Goal: Task Accomplishment & Management: Use online tool/utility

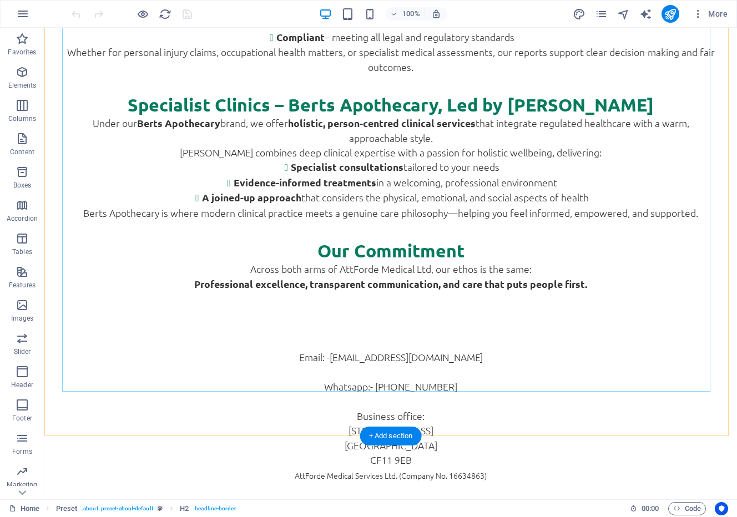
scroll to position [721, 0]
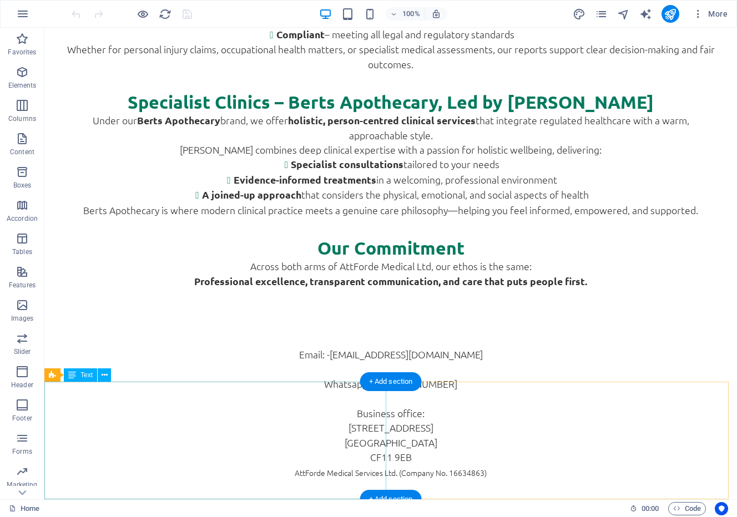
click at [189, 465] on div "Email: - [EMAIL_ADDRESS][DOMAIN_NAME] Whatsapp:- 0746602088 Business office: [S…" at bounding box center [390, 406] width 693 height 117
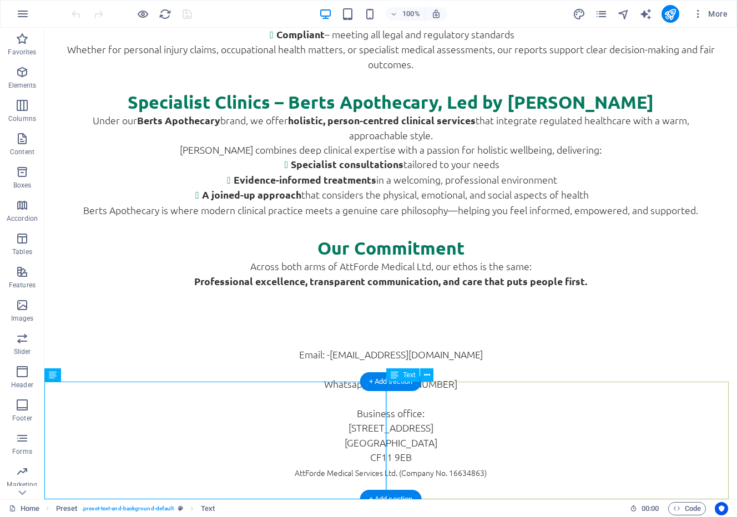
click at [602, 465] on div "AttForde Medical Services Ltd. (Company No. 16634863) Registered Address: [GEOG…" at bounding box center [390, 523] width 693 height 117
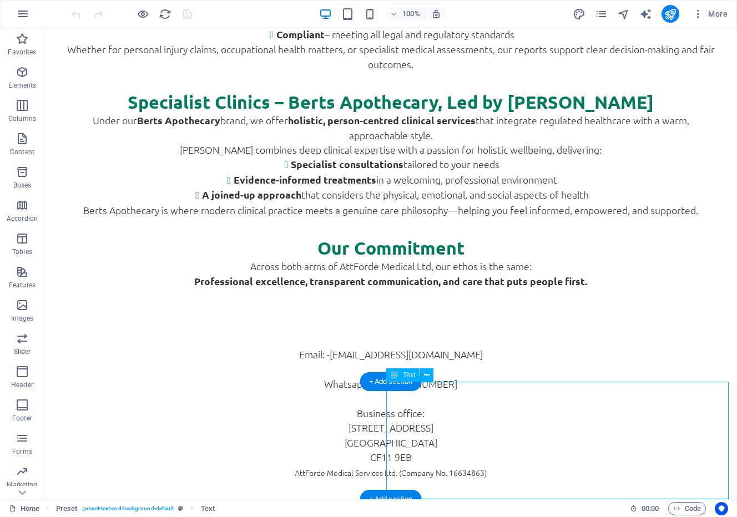
click at [582, 465] on div "AttForde Medical Services Ltd. (Company No. 16634863) Registered Address: [GEOG…" at bounding box center [390, 523] width 693 height 117
click at [594, 465] on div "AttForde Medical Services Ltd. (Company No. 16634863) Registered Address: [GEOG…" at bounding box center [390, 523] width 693 height 117
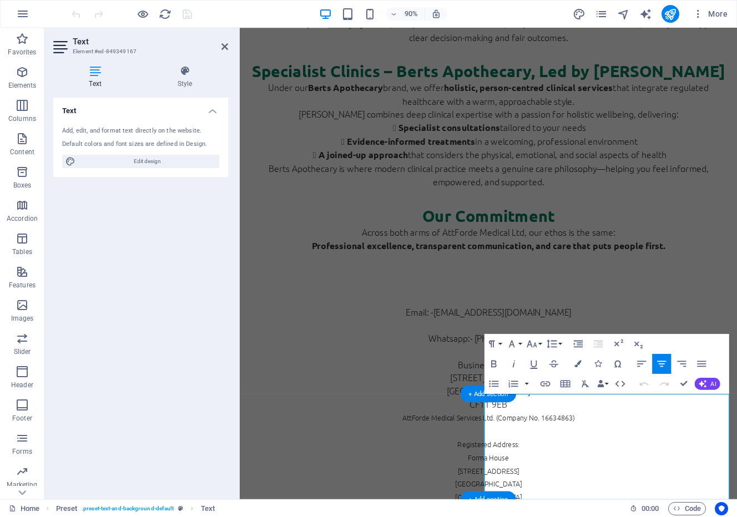
scroll to position [648, 0]
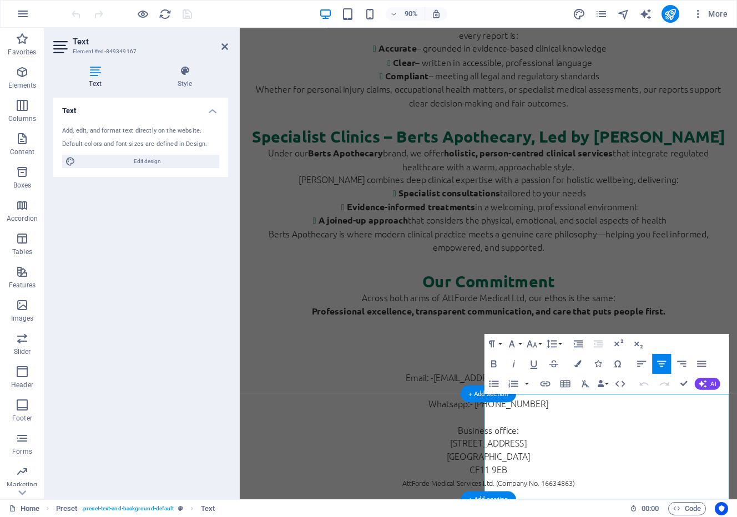
click at [350, 507] on div "Email: - [EMAIL_ADDRESS][DOMAIN_NAME] Whatsapp:- 0746602088 Business office: [S…" at bounding box center [516, 467] width 553 height 117
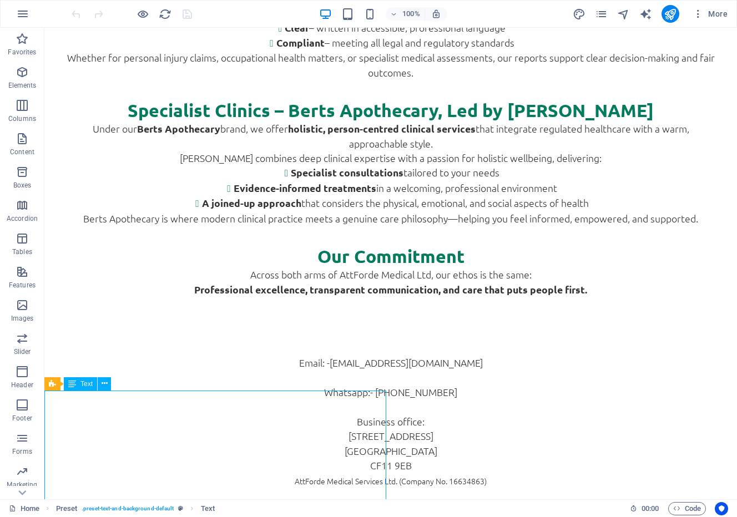
scroll to position [721, 0]
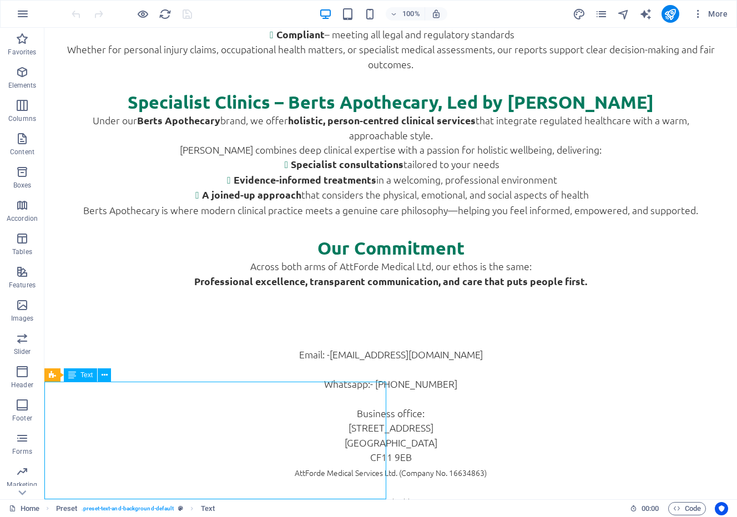
drag, startPoint x: 179, startPoint y: 457, endPoint x: 259, endPoint y: 475, distance: 81.4
click at [259, 465] on div "Email: - [EMAIL_ADDRESS][DOMAIN_NAME] Whatsapp:- 0746602088 Business office: [S…" at bounding box center [390, 406] width 693 height 117
click at [191, 448] on div "Email: - [EMAIL_ADDRESS][DOMAIN_NAME] Whatsapp:- 0746602088 Business office: [S…" at bounding box center [390, 406] width 693 height 117
click at [185, 446] on div "Email: - [EMAIL_ADDRESS][DOMAIN_NAME] Whatsapp:- 0746602088 Business office: [S…" at bounding box center [390, 406] width 693 height 117
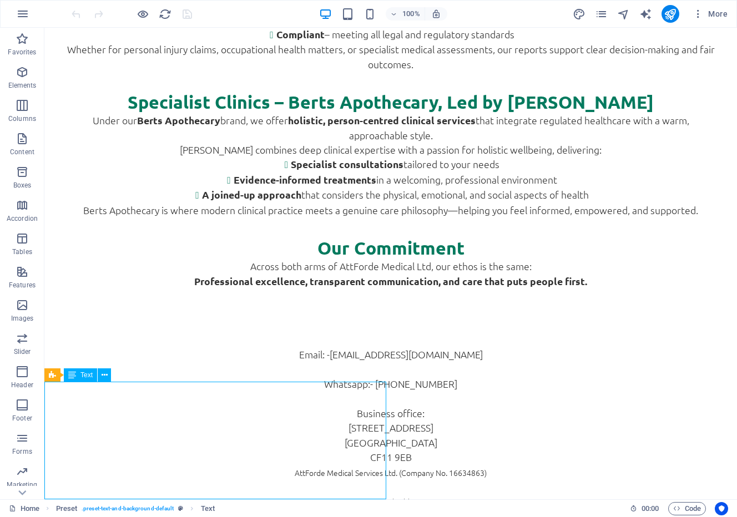
scroll to position [648, 0]
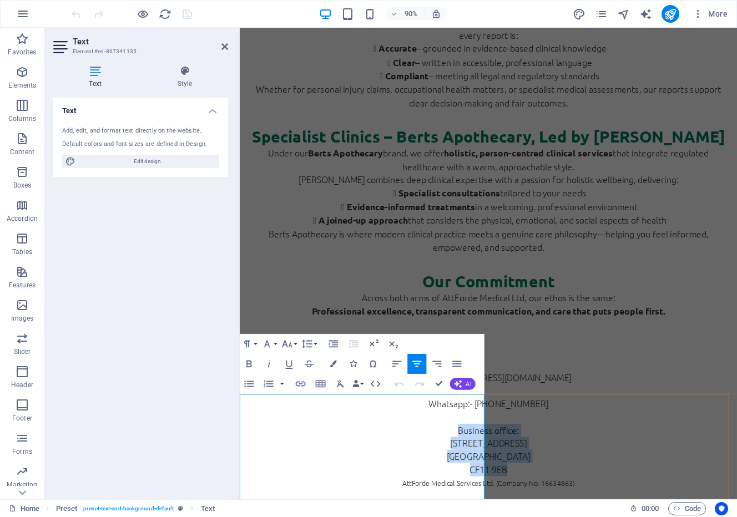
drag, startPoint x: 341, startPoint y: 499, endPoint x: 423, endPoint y: 545, distance: 93.7
click at [423, 517] on div "Email: - [EMAIL_ADDRESS][DOMAIN_NAME] Whatsapp:- 0746602088 Business office: [S…" at bounding box center [516, 467] width 553 height 117
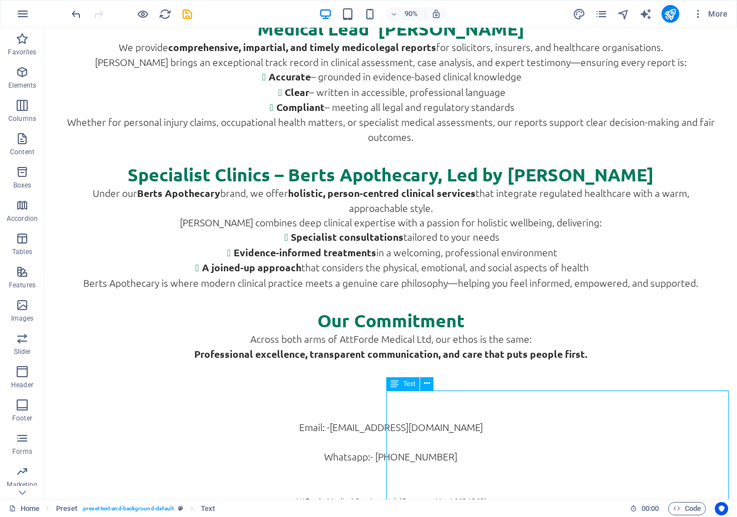
scroll to position [713, 0]
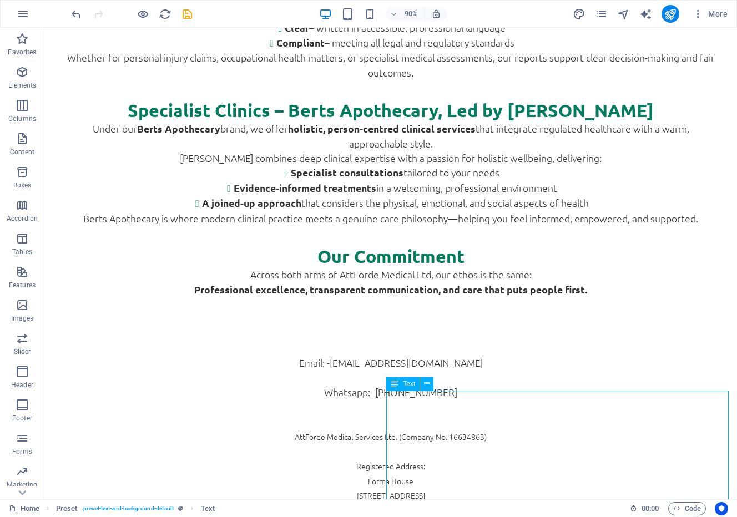
click at [651, 438] on div "AttForde Medical Services Ltd. (Company No. 16634863) Registered Address: [GEOG…" at bounding box center [390, 487] width 693 height 117
click at [595, 429] on div "AttForde Medical Services Ltd. (Company No. 16634863) Registered Address: [GEOG…" at bounding box center [390, 487] width 693 height 117
click at [582, 438] on div "AttForde Medical Services Ltd. (Company No. 16634863) Registered Address: [GEOG…" at bounding box center [390, 487] width 693 height 117
drag, startPoint x: 582, startPoint y: 438, endPoint x: 425, endPoint y: 484, distance: 164.3
click at [582, 439] on div "AttForde Medical Services Ltd. (Company No. 16634863) Registered Address: [GEOG…" at bounding box center [390, 487] width 693 height 117
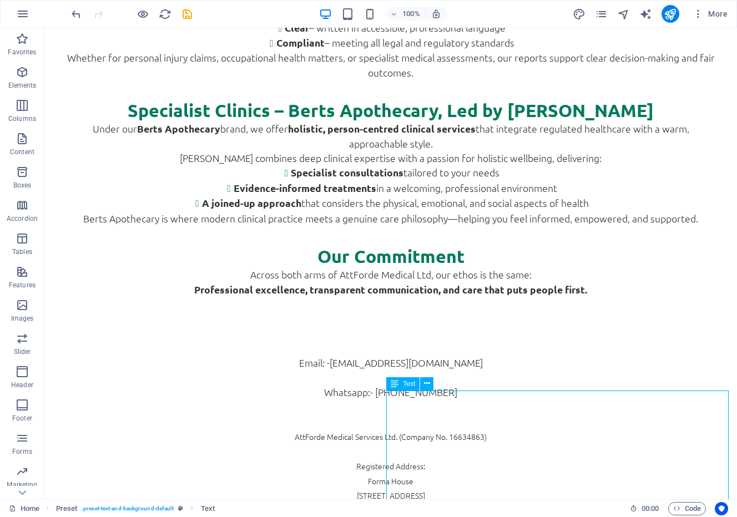
scroll to position [648, 0]
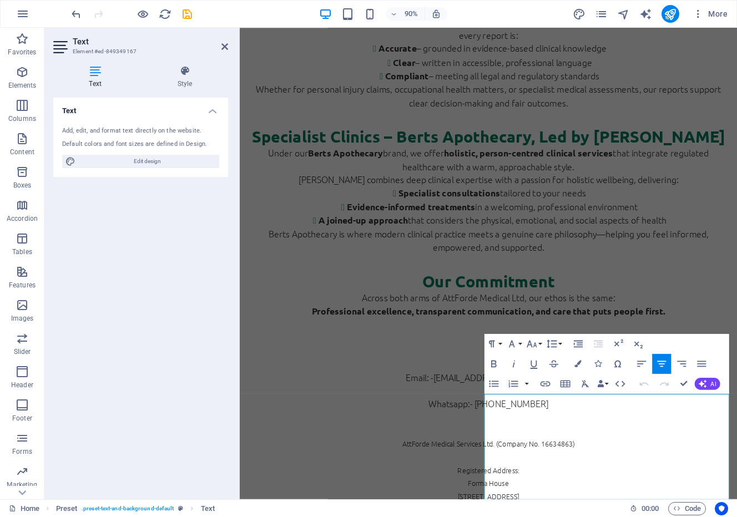
click at [643, 365] on icon "button" at bounding box center [642, 364] width 12 height 12
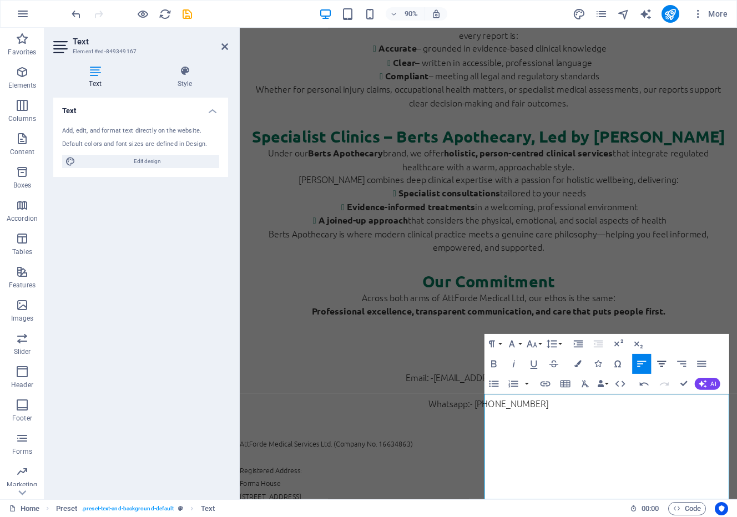
click at [663, 368] on icon "button" at bounding box center [662, 364] width 12 height 12
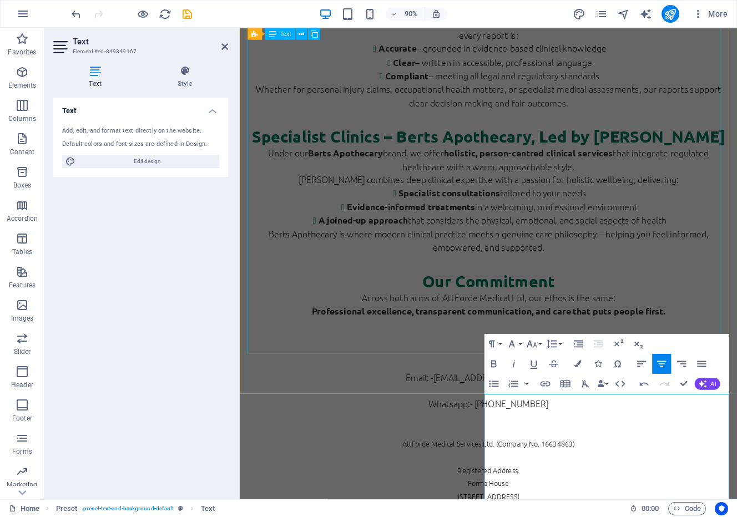
click at [737, 350] on div "Welcome to AttForde Medical Ltd At AttForde Medical Ltd , we bring together cli…" at bounding box center [516, 108] width 535 height 514
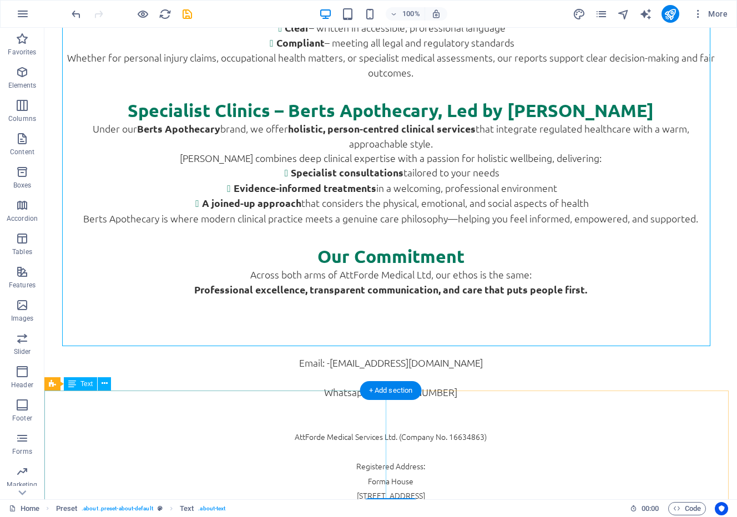
click at [324, 429] on div "Email: - [EMAIL_ADDRESS][DOMAIN_NAME] Whatsapp:- [PHONE_NUMBER]" at bounding box center [390, 392] width 693 height 73
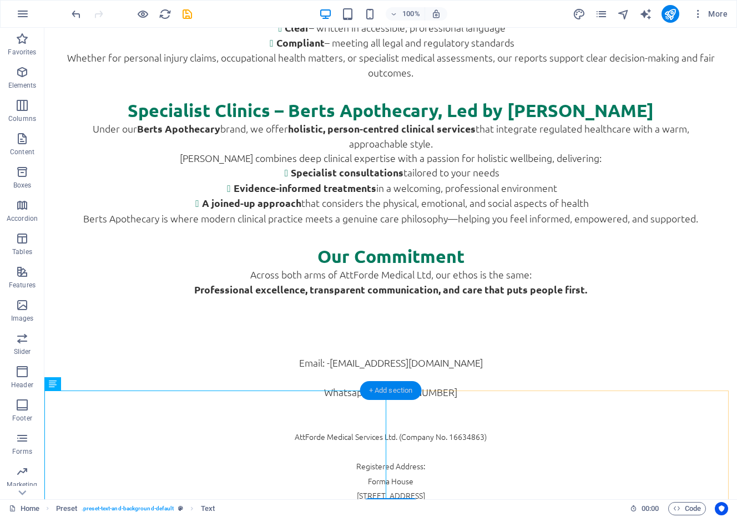
drag, startPoint x: 388, startPoint y: 396, endPoint x: 158, endPoint y: 369, distance: 231.4
click at [388, 396] on div "+ Add section" at bounding box center [391, 390] width 62 height 19
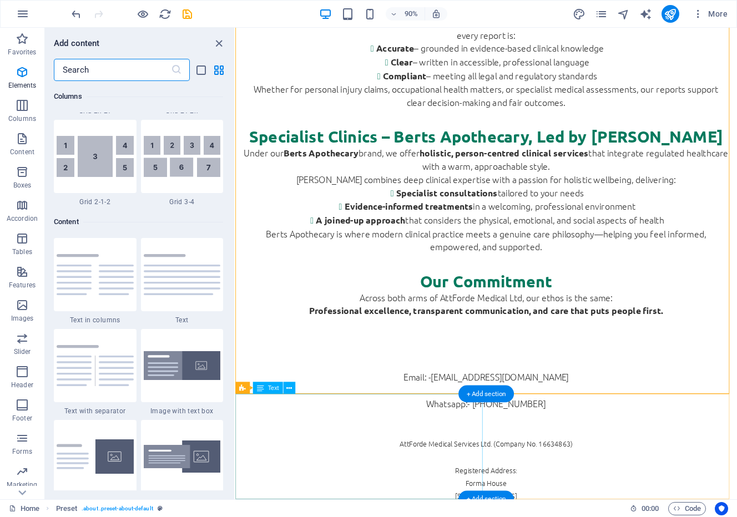
scroll to position [1943, 0]
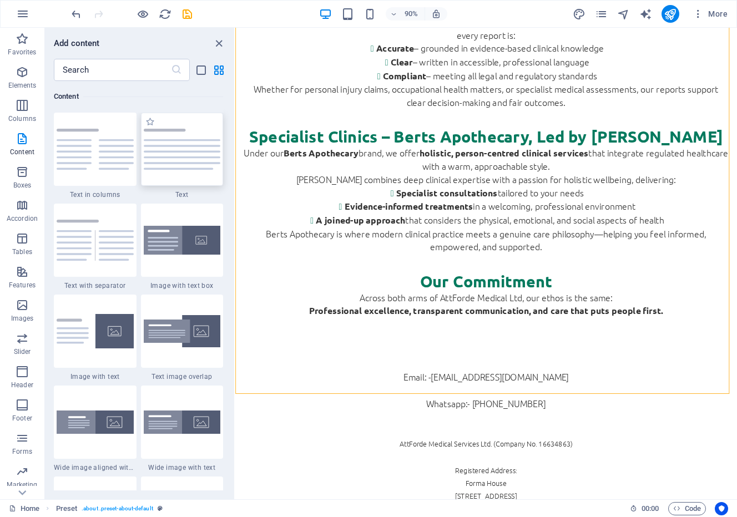
click at [196, 177] on div at bounding box center [182, 149] width 83 height 73
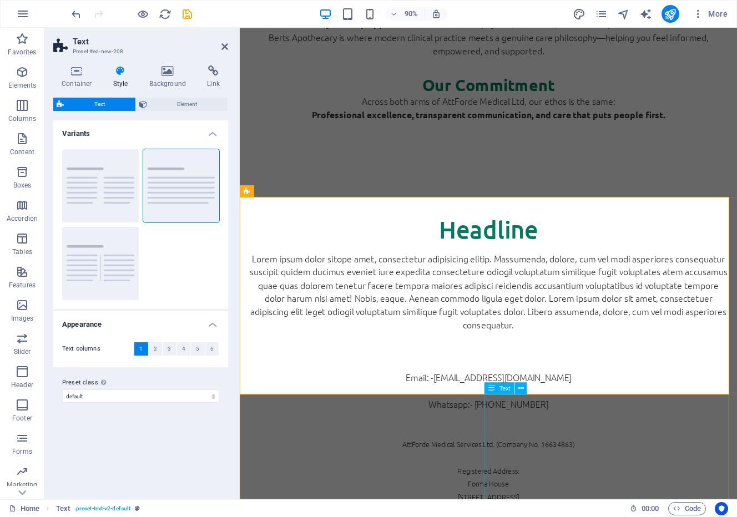
scroll to position [867, 0]
click at [76, 13] on icon "undo" at bounding box center [76, 14] width 13 height 13
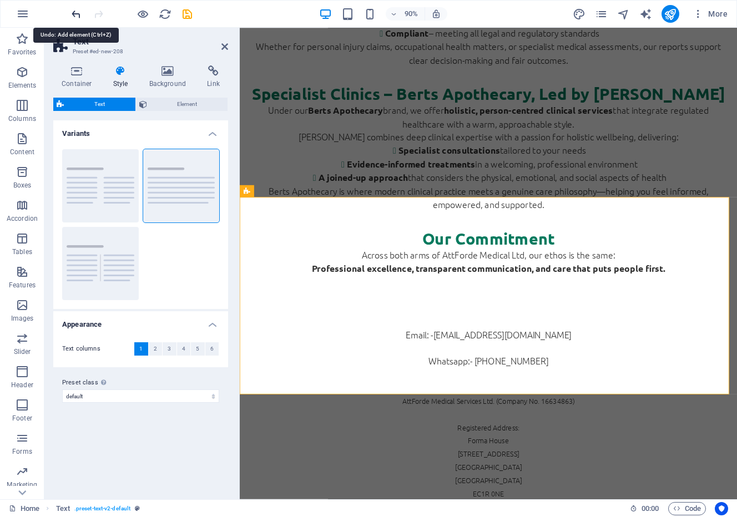
scroll to position [721, 0]
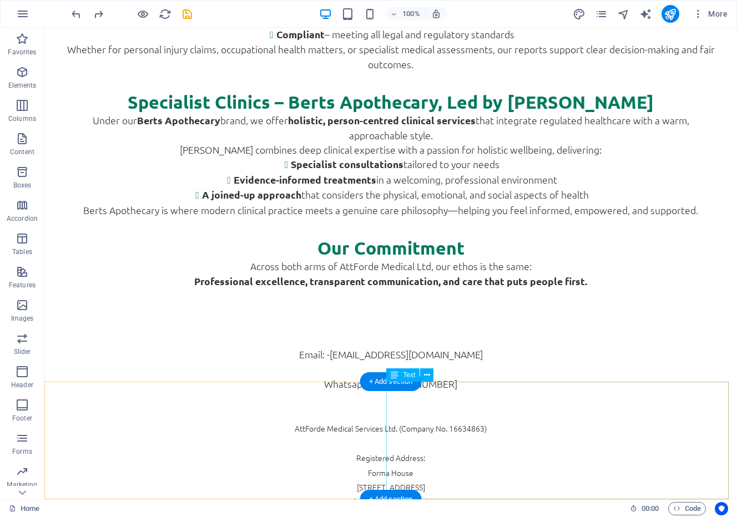
click at [653, 433] on div "AttForde Medical Services Ltd. (Company No. 16634863) Registered Address: [GEOG…" at bounding box center [390, 479] width 693 height 117
click at [431, 435] on div "AttForde Medical Services Ltd. (Company No. 16634863) Registered Address: [GEOG…" at bounding box center [390, 479] width 693 height 117
click at [425, 434] on div "AttForde Medical Services Ltd. (Company No. 16634863) Registered Address: [GEOG…" at bounding box center [390, 479] width 693 height 117
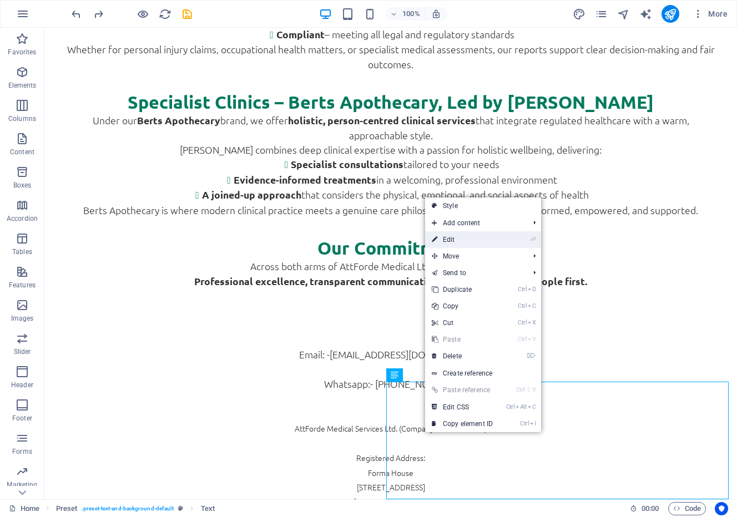
click at [476, 239] on link "⏎ Edit" at bounding box center [462, 240] width 74 height 17
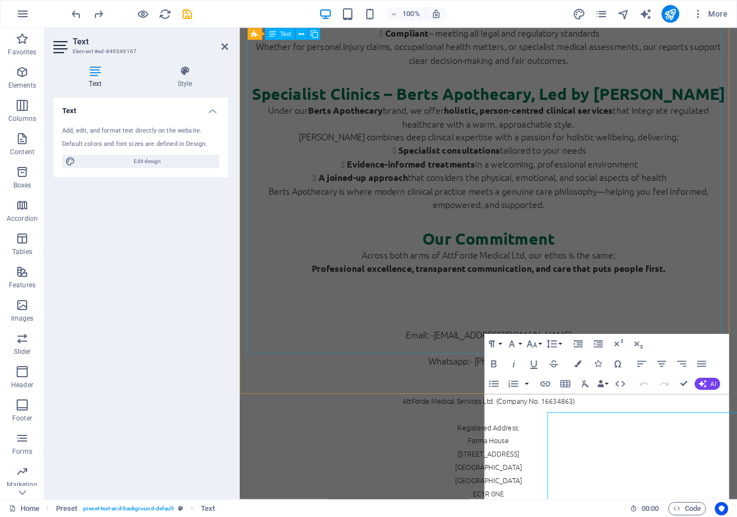
scroll to position [648, 0]
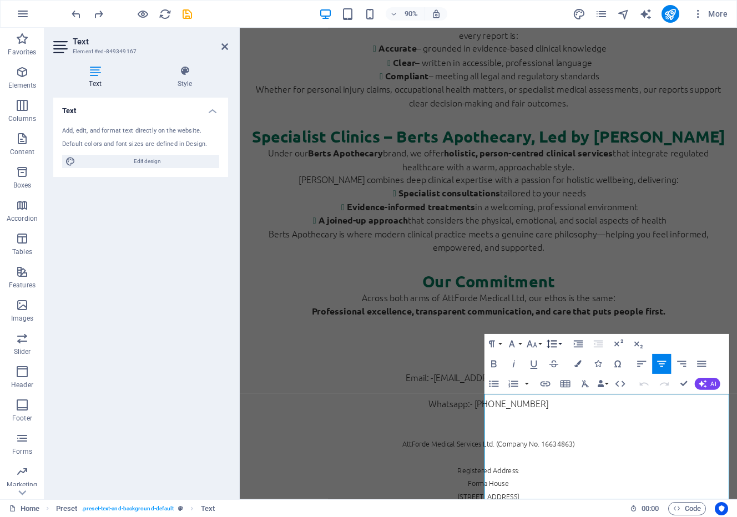
click at [560, 345] on button "Line Height" at bounding box center [554, 344] width 19 height 20
click at [526, 386] on button "button" at bounding box center [527, 384] width 8 height 20
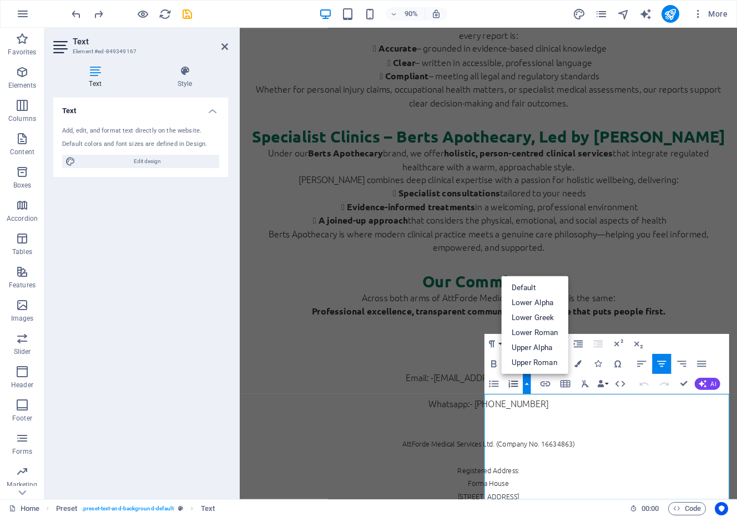
click at [526, 386] on button "button" at bounding box center [527, 384] width 8 height 20
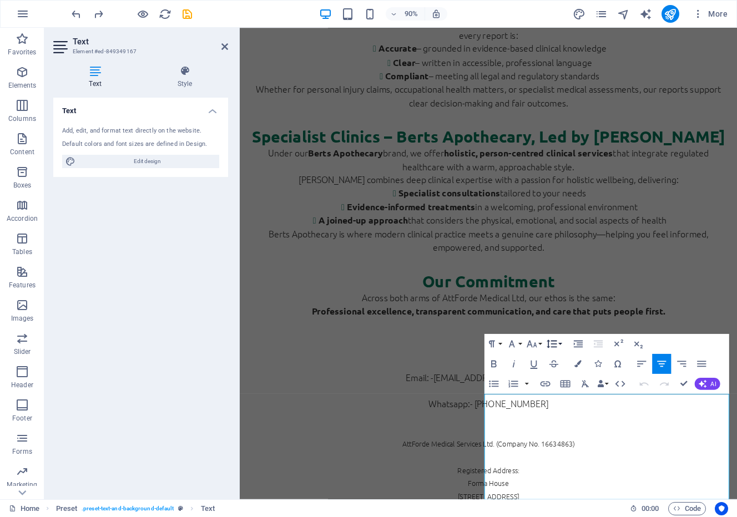
click at [557, 345] on icon "button" at bounding box center [552, 344] width 12 height 12
click at [640, 367] on icon "button" at bounding box center [642, 364] width 12 height 12
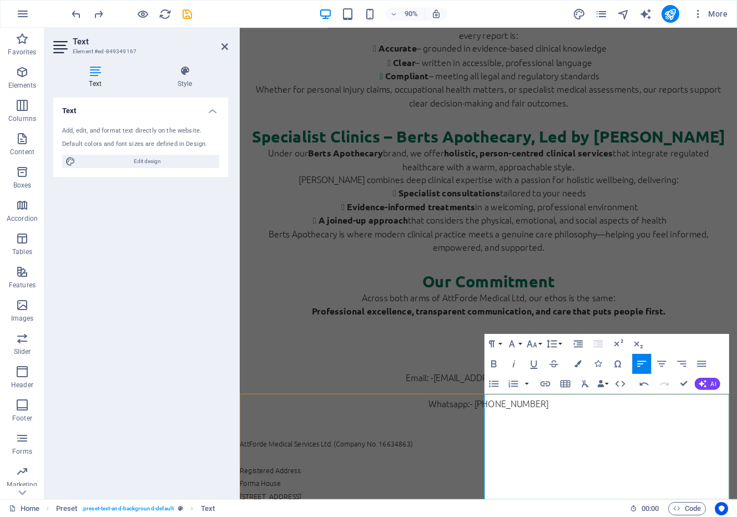
drag, startPoint x: 627, startPoint y: 475, endPoint x: 605, endPoint y: 474, distance: 21.7
drag, startPoint x: 609, startPoint y: 474, endPoint x: 602, endPoint y: 472, distance: 6.8
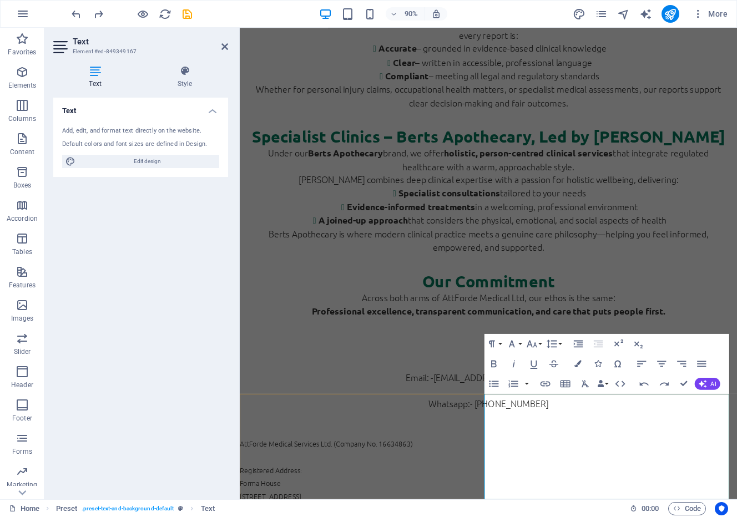
click at [737, 321] on div "Welcome to AttForde Medical Ltd At AttForde Medical Ltd , we bring together cli…" at bounding box center [516, 108] width 535 height 514
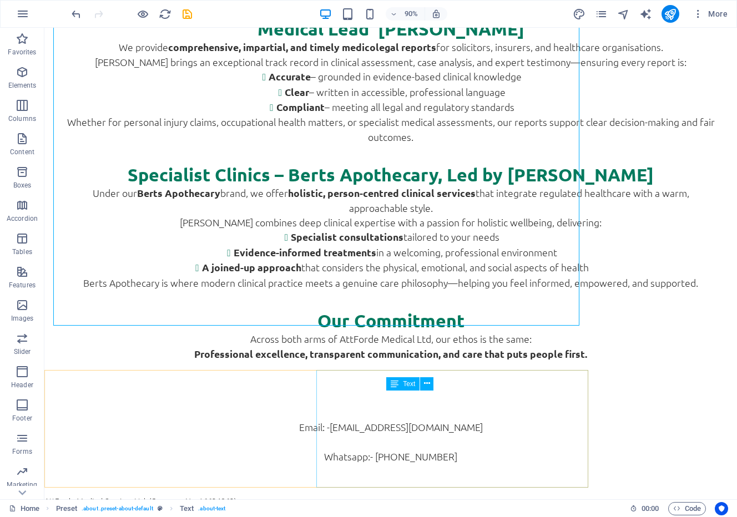
scroll to position [713, 0]
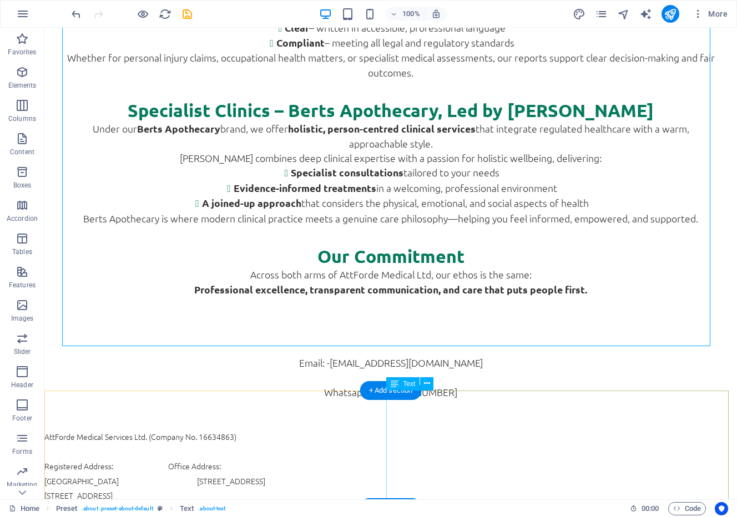
click at [519, 488] on div "AttForde Medical Services Ltd. (Company No. 16634863) Registered Address: Offic…" at bounding box center [390, 487] width 693 height 117
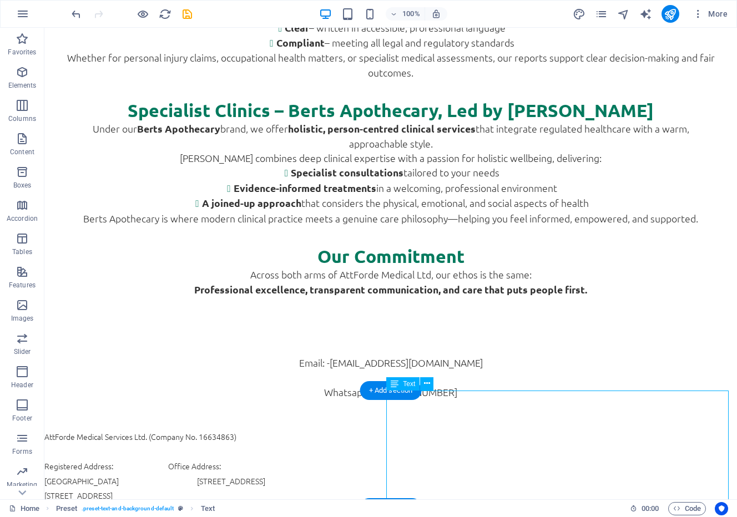
click at [519, 488] on div "AttForde Medical Services Ltd. (Company No. 16634863) Registered Address: Offic…" at bounding box center [390, 487] width 693 height 117
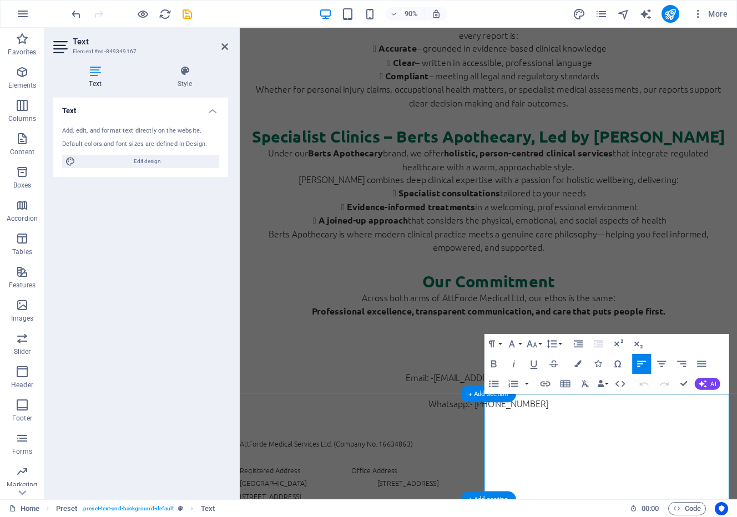
click at [737, 321] on div "Welcome to AttForde Medical Ltd At AttForde Medical Ltd , we bring together cli…" at bounding box center [516, 108] width 535 height 514
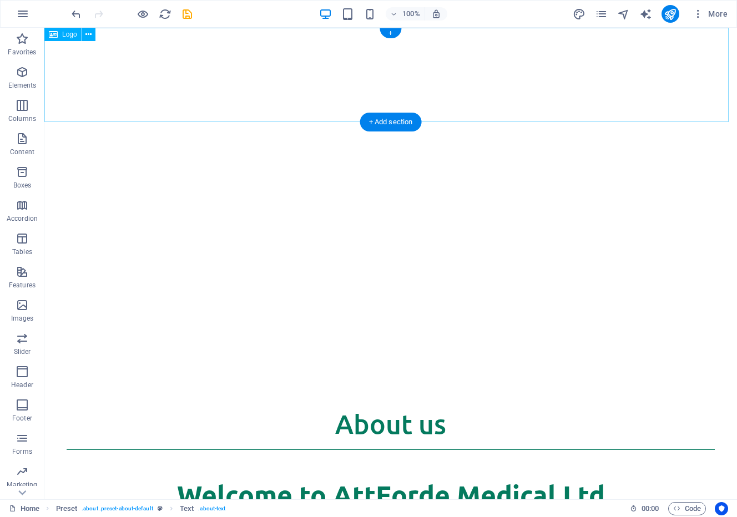
scroll to position [0, 0]
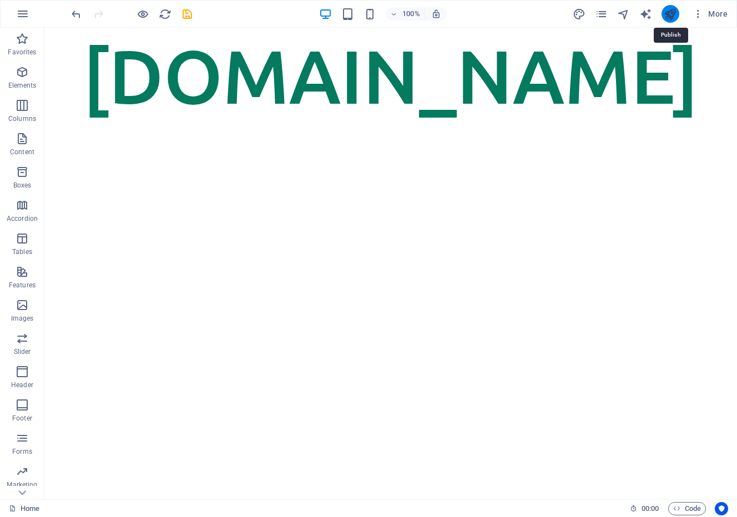
click at [670, 17] on icon "publish" at bounding box center [670, 14] width 13 height 13
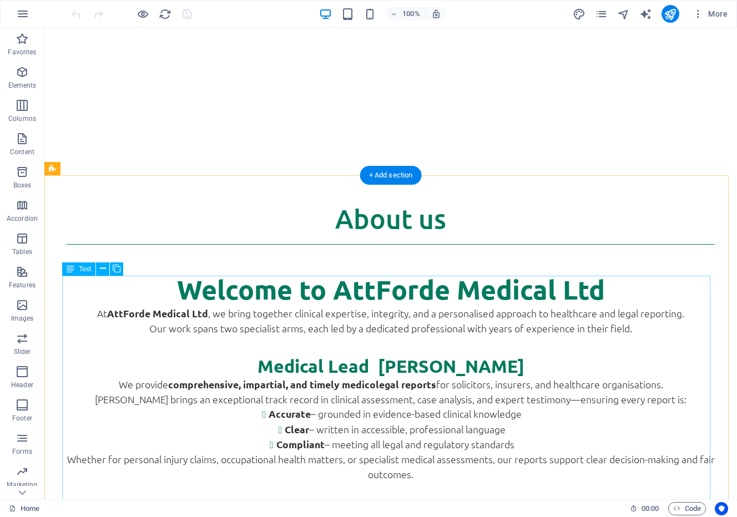
scroll to position [166, 0]
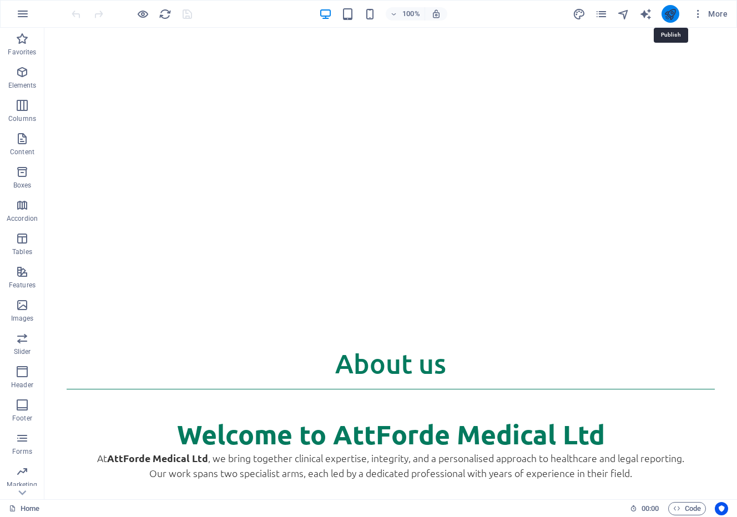
click at [670, 11] on icon "publish" at bounding box center [670, 14] width 13 height 13
